Goal: Communication & Community: Answer question/provide support

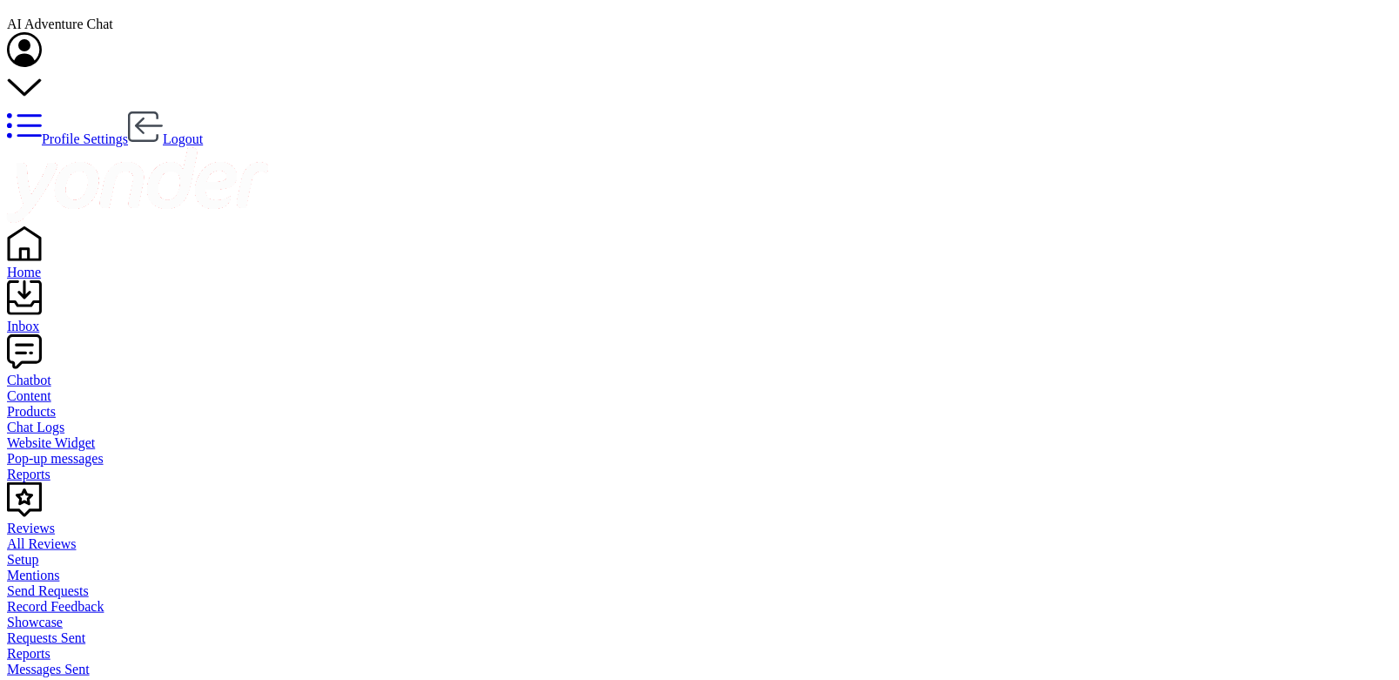
click at [57, 319] on div "Inbox" at bounding box center [699, 327] width 1385 height 16
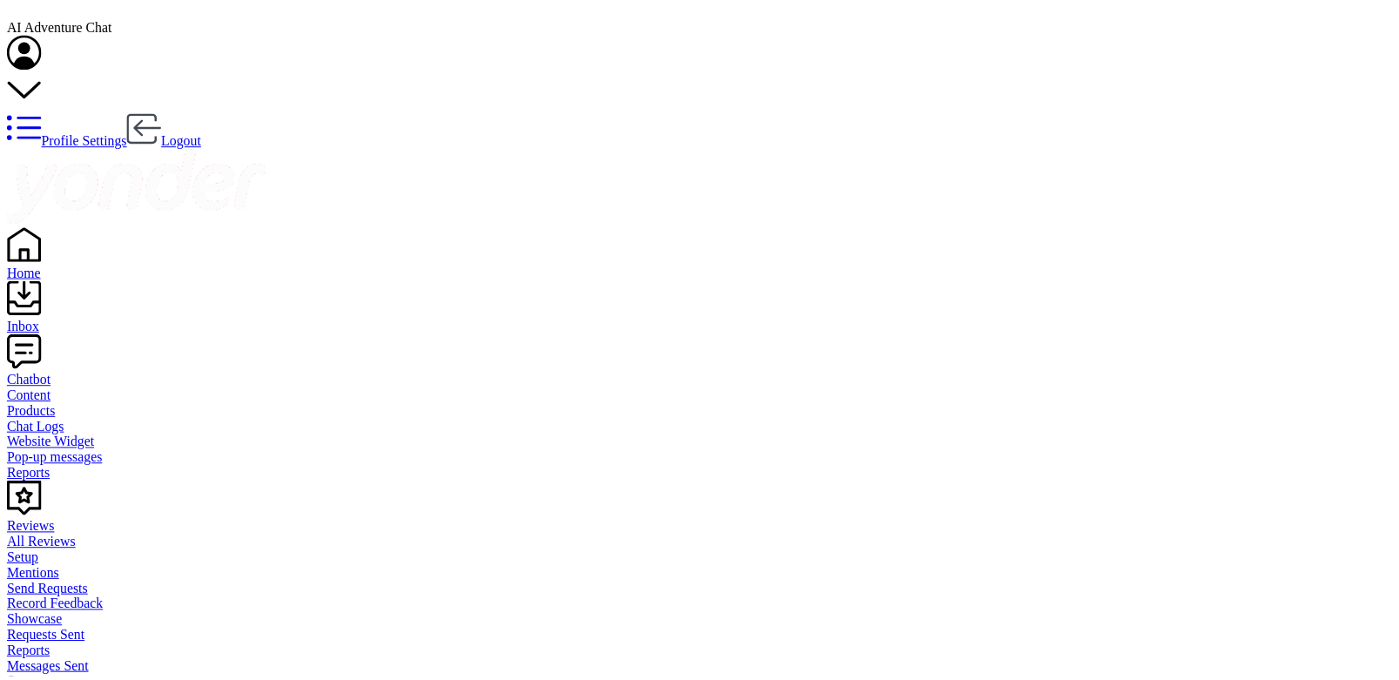
scroll to position [142, 0]
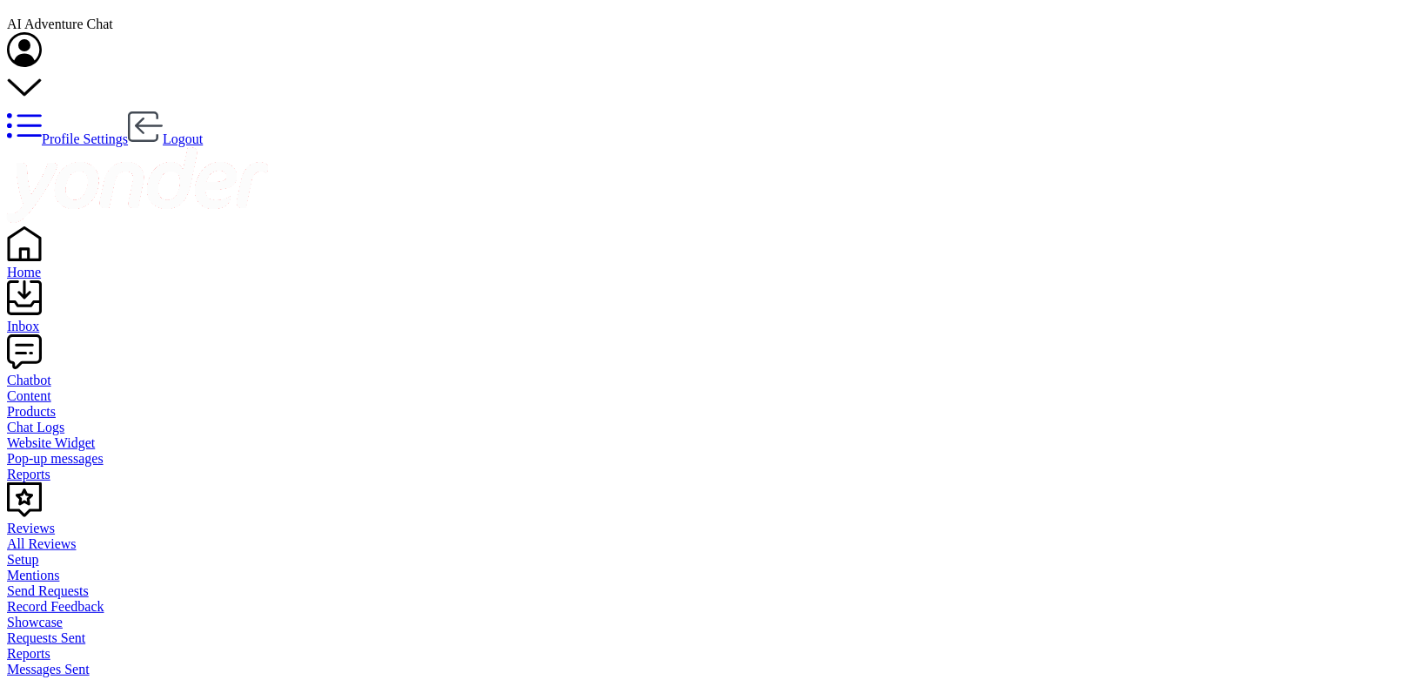
click at [91, 249] on link "Home" at bounding box center [707, 264] width 1400 height 31
